Goal: Navigation & Orientation: Find specific page/section

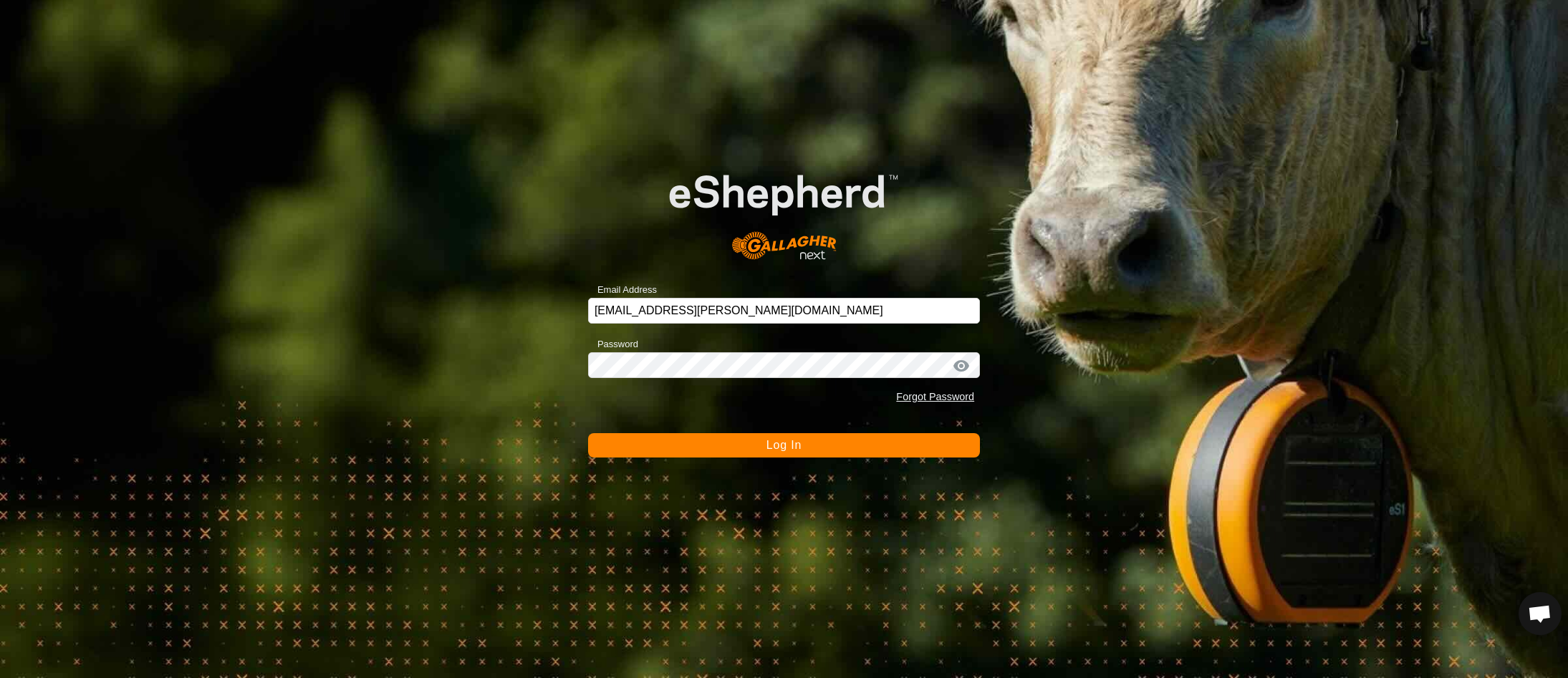
click at [764, 448] on button "Log In" at bounding box center [784, 445] width 392 height 25
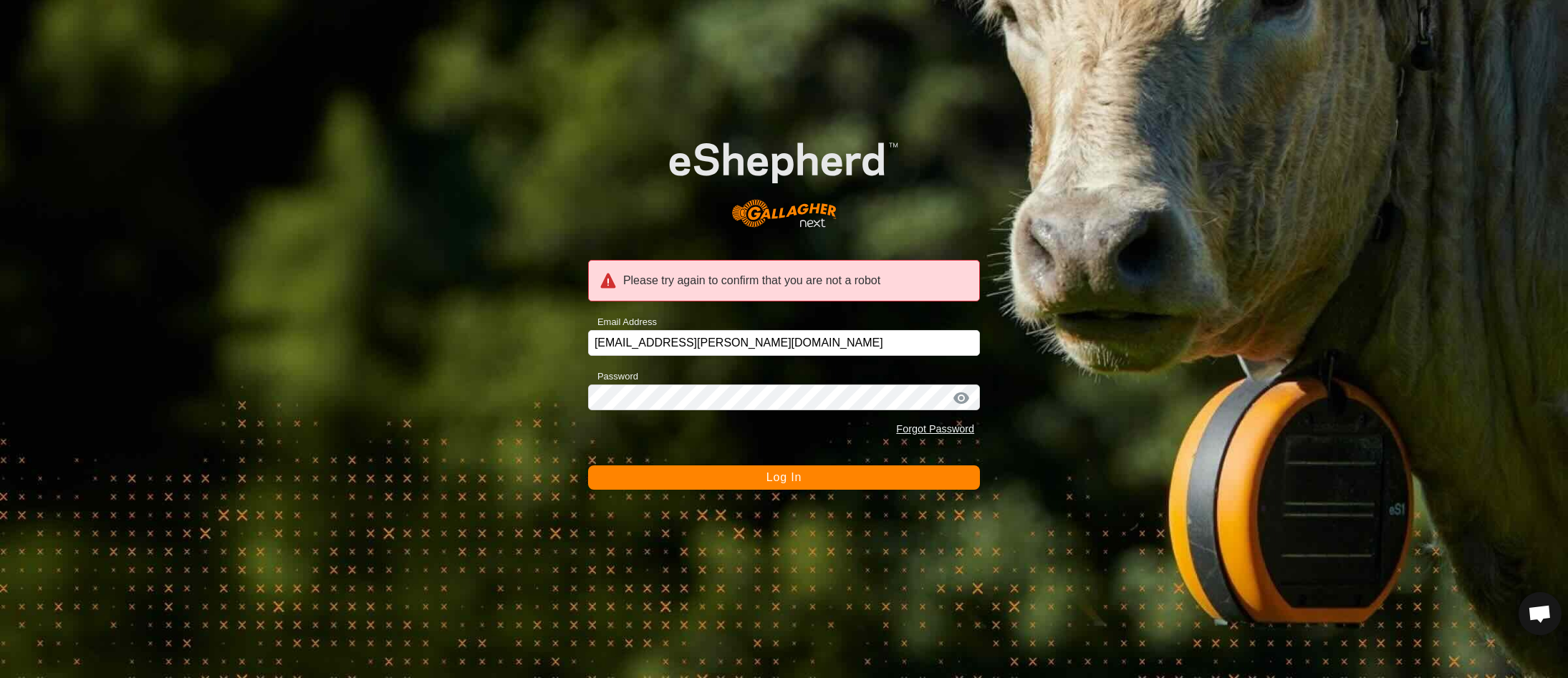
click at [819, 482] on button "Log In" at bounding box center [784, 477] width 392 height 25
